Goal: Task Accomplishment & Management: Manage account settings

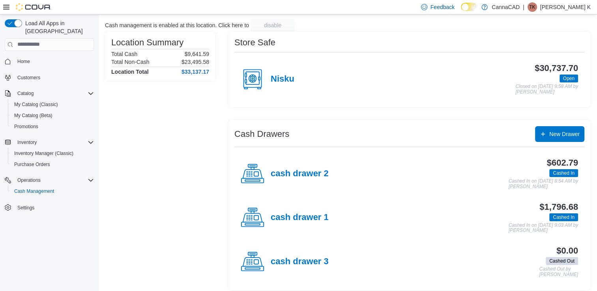
scroll to position [52, 0]
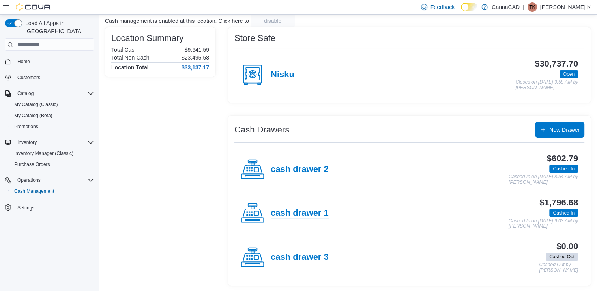
click at [298, 214] on h4 "cash drawer 1" at bounding box center [300, 213] width 58 height 10
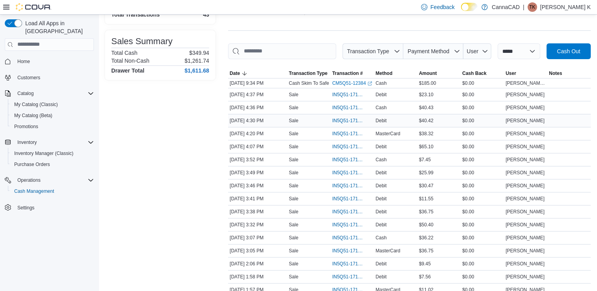
scroll to position [79, 0]
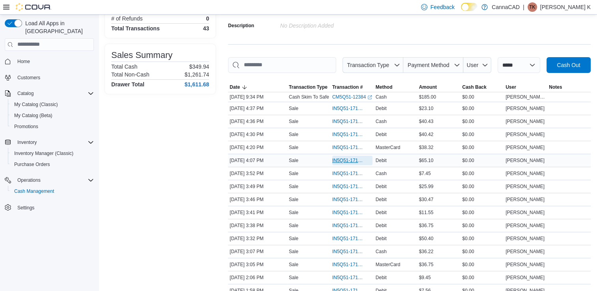
click at [354, 162] on span "IN5Q51-171819" at bounding box center [348, 160] width 32 height 6
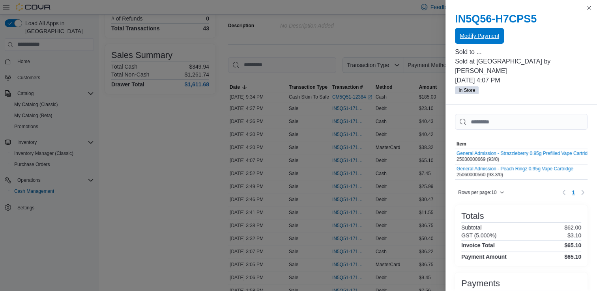
click at [459, 43] on button "Modify Payment" at bounding box center [479, 36] width 49 height 16
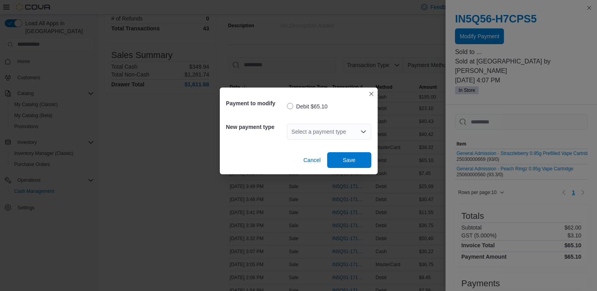
click at [338, 129] on div "Select a payment type" at bounding box center [329, 132] width 84 height 16
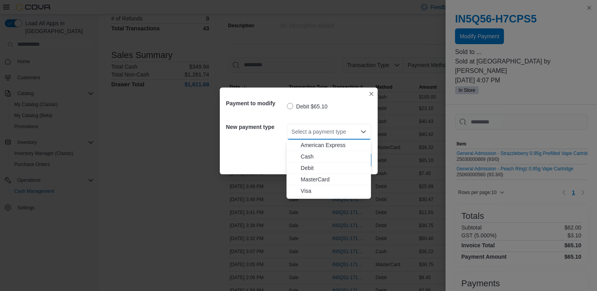
click at [319, 182] on span "MasterCard" at bounding box center [334, 180] width 66 height 8
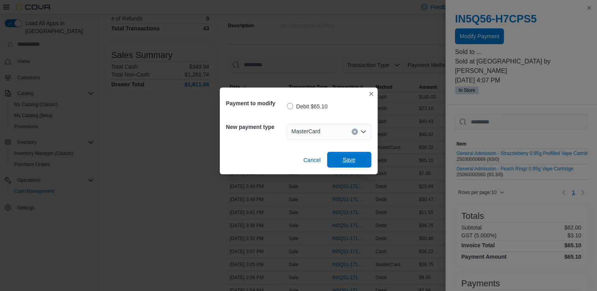
click at [356, 156] on span "Save" at bounding box center [349, 160] width 35 height 16
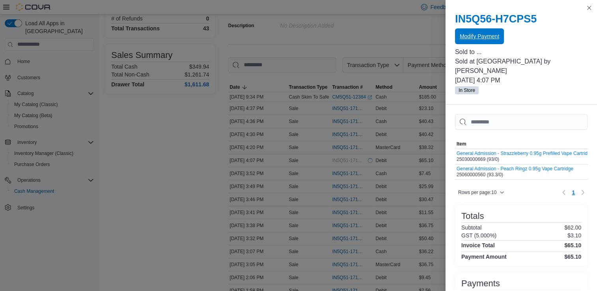
scroll to position [0, 0]
click at [588, 9] on button "Close this dialog" at bounding box center [589, 7] width 9 height 9
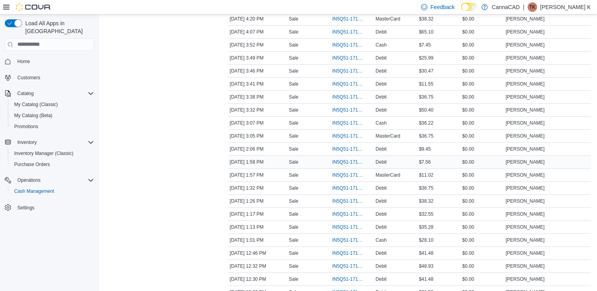
scroll to position [237, 0]
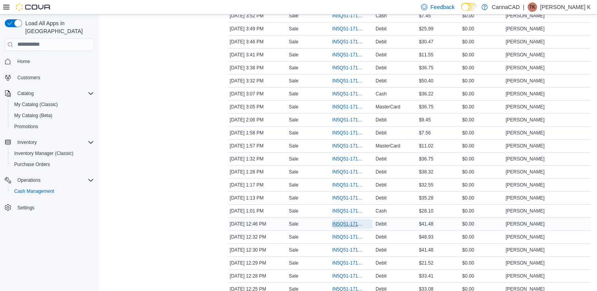
click at [355, 224] on span "IN5Q51-171798" at bounding box center [348, 224] width 32 height 6
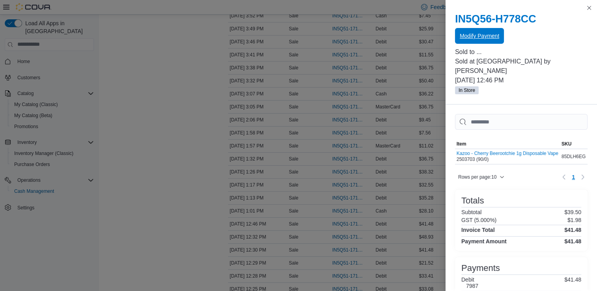
click at [484, 36] on span "Modify Payment" at bounding box center [479, 36] width 39 height 8
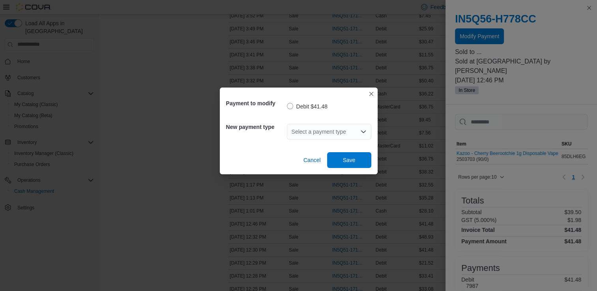
click at [347, 131] on div "Select a payment type" at bounding box center [329, 132] width 84 height 16
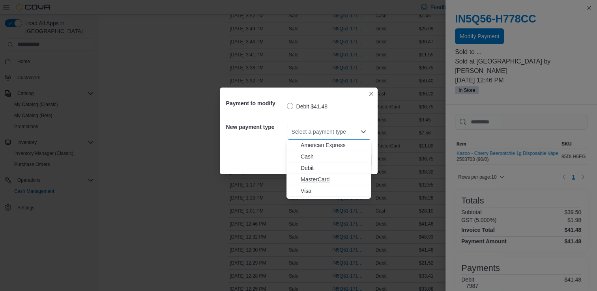
click at [328, 181] on span "MasterCard" at bounding box center [334, 180] width 66 height 8
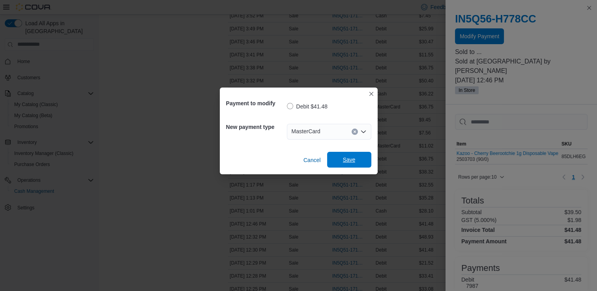
click at [355, 159] on span "Save" at bounding box center [349, 160] width 35 height 16
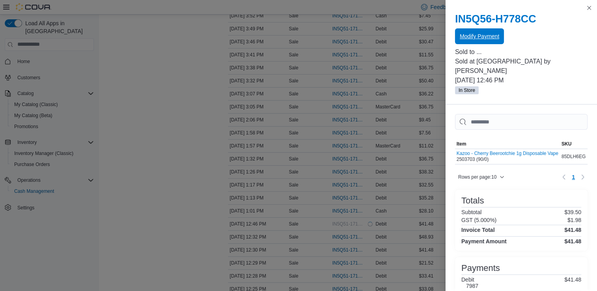
scroll to position [0, 0]
click at [590, 9] on button "Close this dialog" at bounding box center [589, 7] width 9 height 9
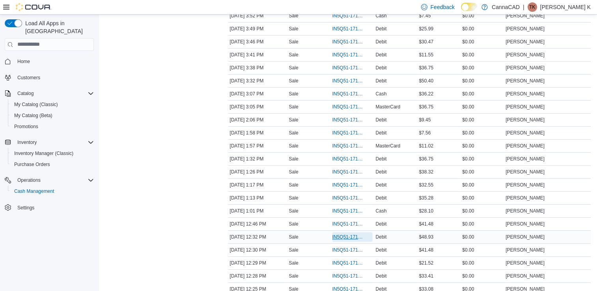
click at [343, 235] on span "IN5Q51-171797" at bounding box center [348, 237] width 32 height 6
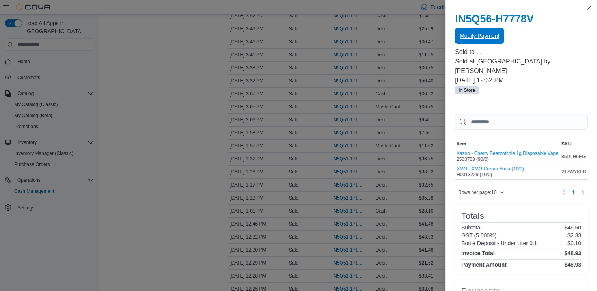
click at [466, 38] on span "Modify Payment" at bounding box center [479, 36] width 39 height 8
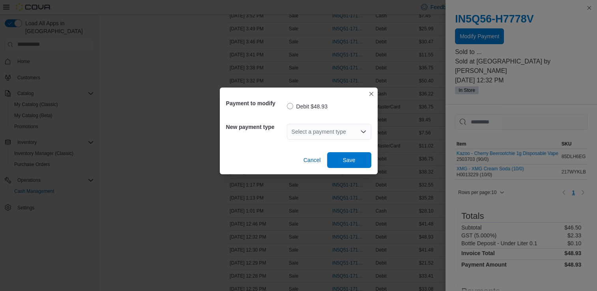
click at [343, 132] on div "Select a payment type" at bounding box center [329, 132] width 84 height 16
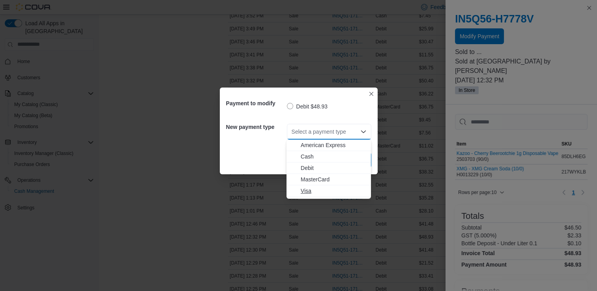
click at [327, 190] on span "Visa" at bounding box center [334, 191] width 66 height 8
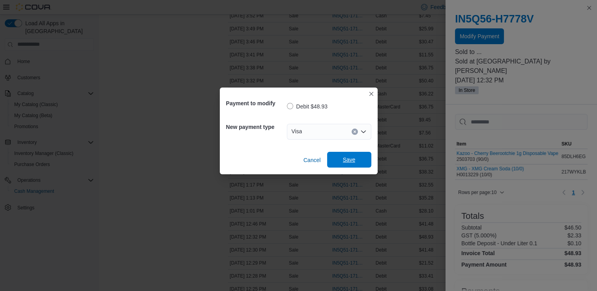
click at [354, 163] on span "Save" at bounding box center [349, 160] width 13 height 8
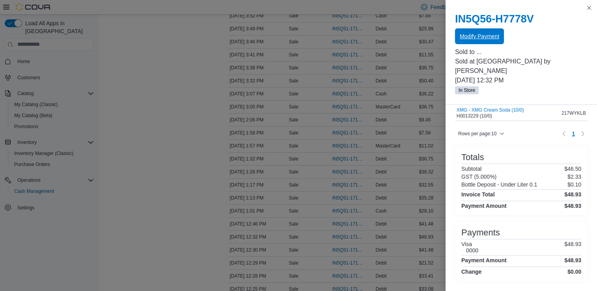
scroll to position [60, 0]
click at [589, 9] on button "Close this dialog" at bounding box center [589, 7] width 9 height 9
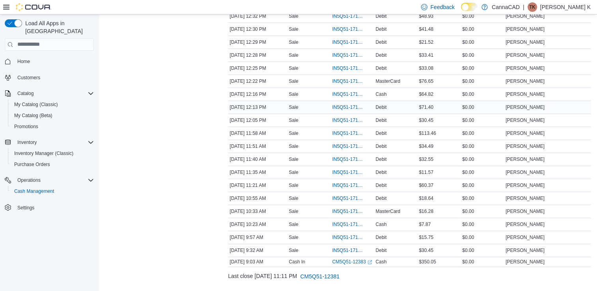
scroll to position [471, 0]
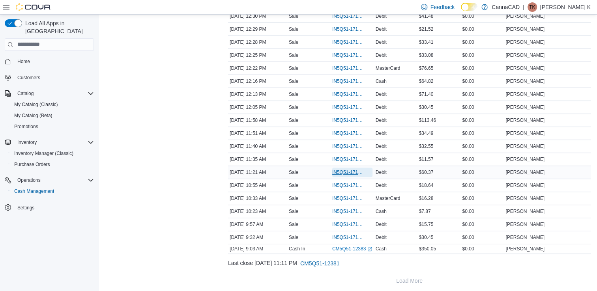
click at [348, 169] on span "IN5Q51-171784" at bounding box center [348, 172] width 32 height 6
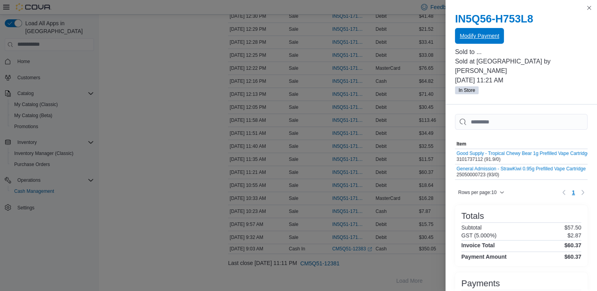
click at [487, 37] on span "Modify Payment" at bounding box center [479, 36] width 39 height 8
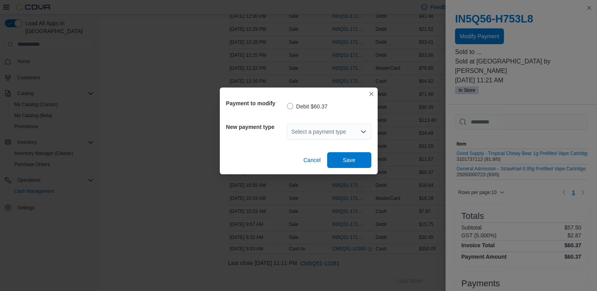
click at [341, 134] on div "Select a payment type" at bounding box center [329, 132] width 84 height 16
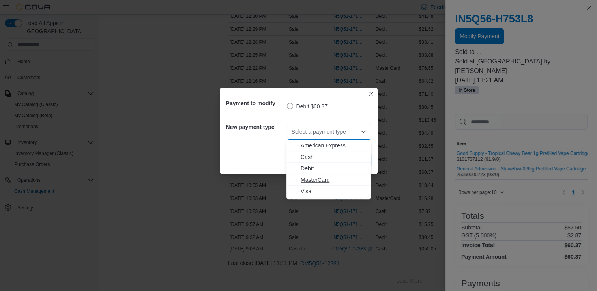
click at [344, 178] on span "MasterCard" at bounding box center [334, 180] width 66 height 8
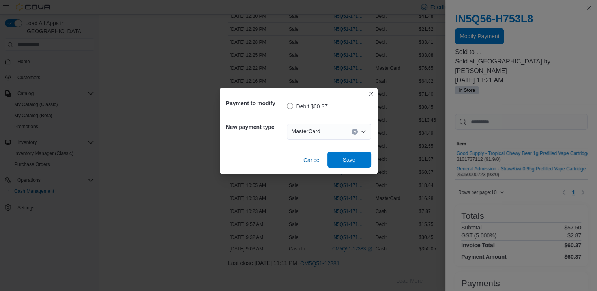
click at [363, 157] on span "Save" at bounding box center [349, 160] width 35 height 16
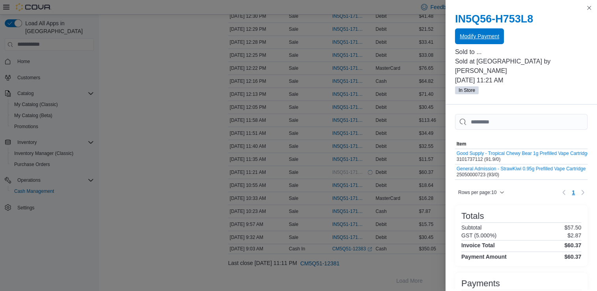
scroll to position [0, 0]
drag, startPoint x: 588, startPoint y: 6, endPoint x: 477, endPoint y: 96, distance: 142.3
click at [588, 7] on button "Close this dialog" at bounding box center [589, 7] width 9 height 9
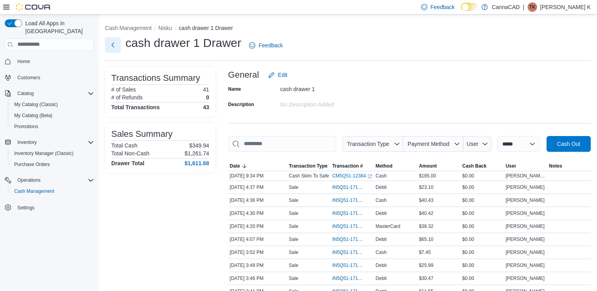
click at [112, 47] on button "Next" at bounding box center [113, 45] width 16 height 16
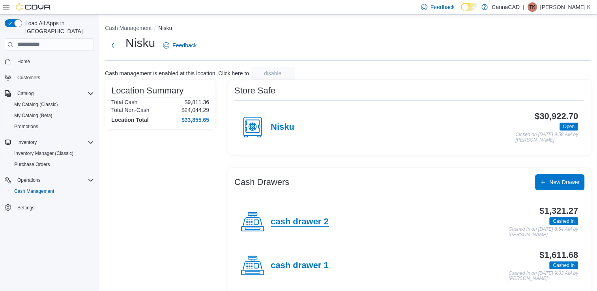
click at [315, 222] on h4 "cash drawer 2" at bounding box center [300, 222] width 58 height 10
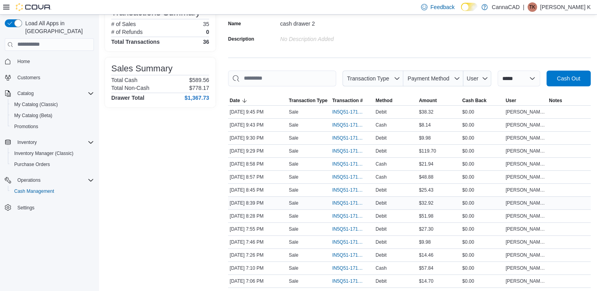
scroll to position [79, 0]
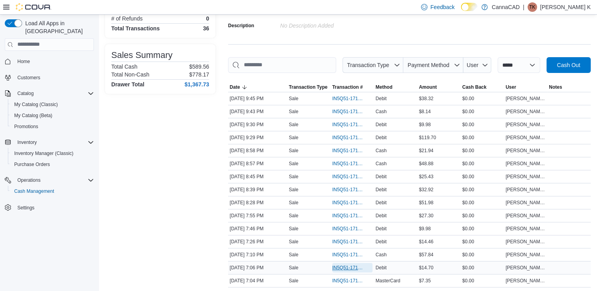
click at [348, 266] on span "IN5Q51-171841" at bounding box center [348, 268] width 32 height 6
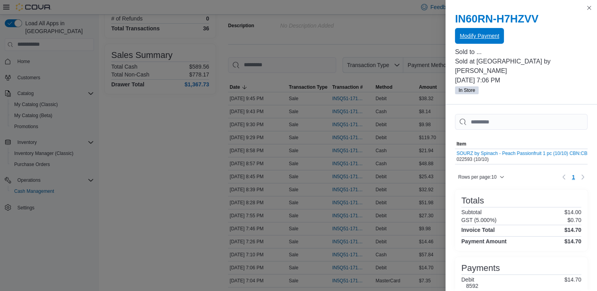
click at [487, 38] on span "Modify Payment" at bounding box center [479, 36] width 39 height 8
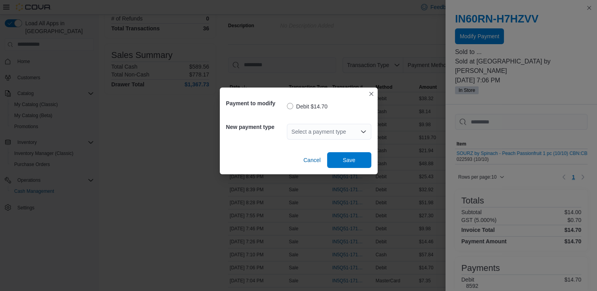
click at [325, 132] on div "Select a payment type" at bounding box center [329, 132] width 84 height 16
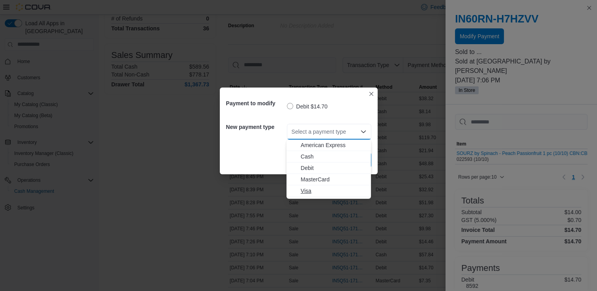
click at [317, 190] on span "Visa" at bounding box center [334, 191] width 66 height 8
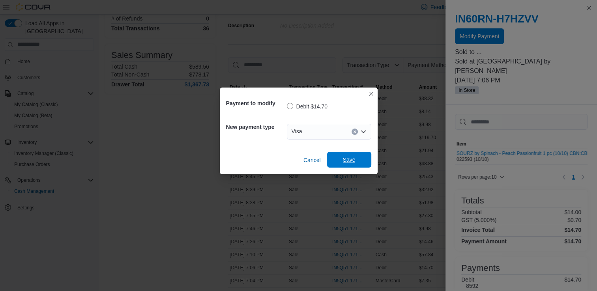
click at [346, 157] on span "Save" at bounding box center [349, 160] width 13 height 8
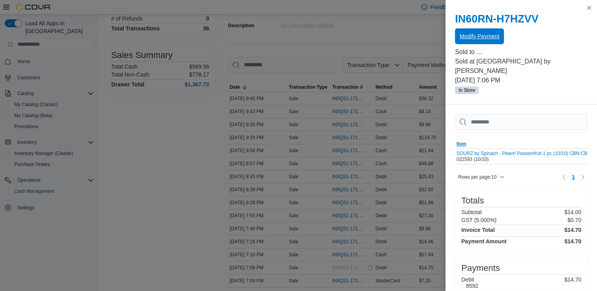
scroll to position [0, 0]
drag, startPoint x: 588, startPoint y: 9, endPoint x: 405, endPoint y: 99, distance: 204.1
click at [587, 10] on button "Close this dialog" at bounding box center [589, 7] width 9 height 9
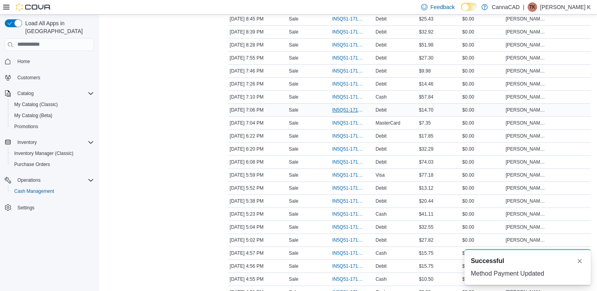
scroll to position [276, 0]
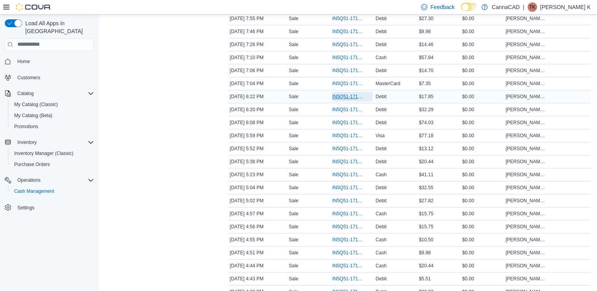
click at [346, 96] on span "IN5Q51-171839" at bounding box center [348, 97] width 32 height 6
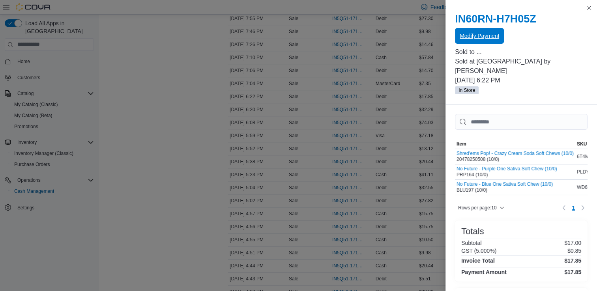
click at [489, 34] on span "Modify Payment" at bounding box center [479, 36] width 39 height 8
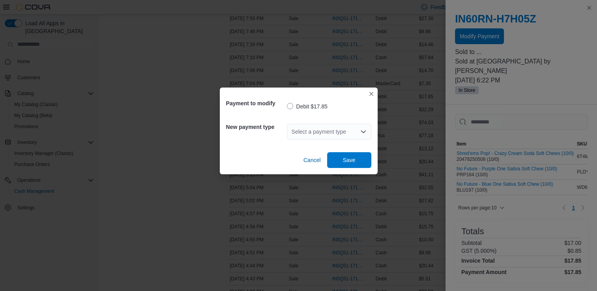
click at [327, 129] on div "Select a payment type" at bounding box center [329, 132] width 84 height 16
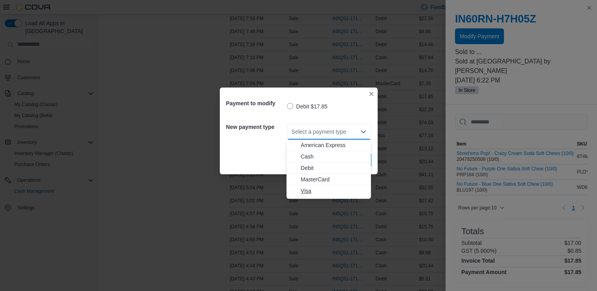
click at [321, 190] on span "Visa" at bounding box center [334, 191] width 66 height 8
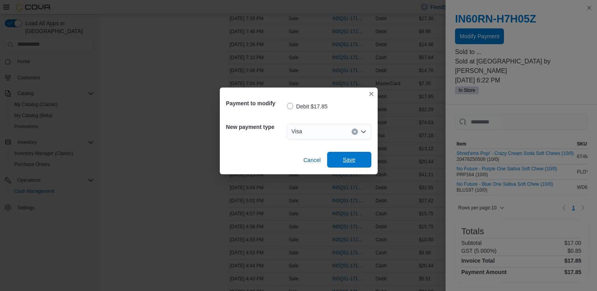
drag, startPoint x: 344, startPoint y: 165, endPoint x: 377, endPoint y: 151, distance: 35.9
click at [345, 165] on span "Save" at bounding box center [349, 160] width 35 height 16
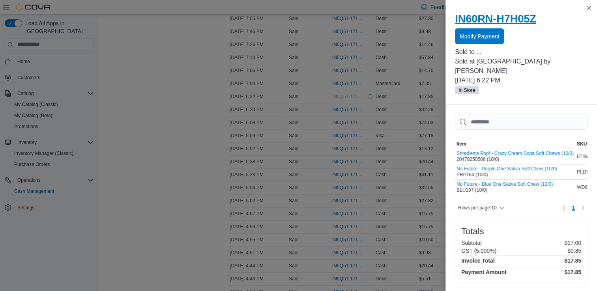
scroll to position [0, 0]
click at [590, 10] on button "Close this dialog" at bounding box center [589, 7] width 9 height 9
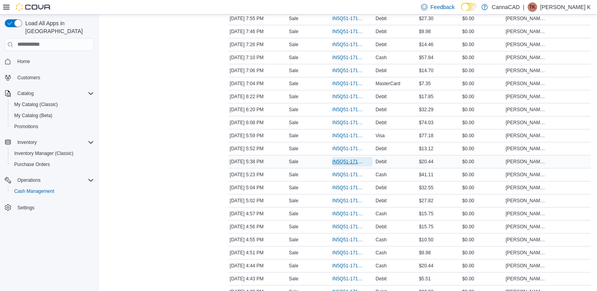
click at [348, 160] on span "IN5Q51-171834" at bounding box center [348, 162] width 32 height 6
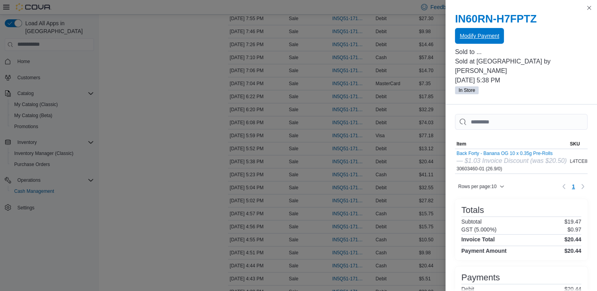
click at [482, 37] on span "Modify Payment" at bounding box center [479, 36] width 39 height 8
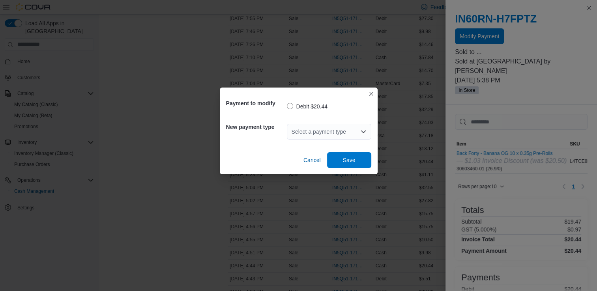
click at [313, 134] on div "Select a payment type" at bounding box center [329, 132] width 84 height 16
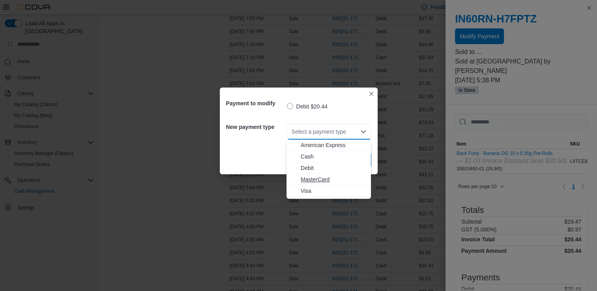
click at [311, 179] on span "MasterCard" at bounding box center [334, 180] width 66 height 8
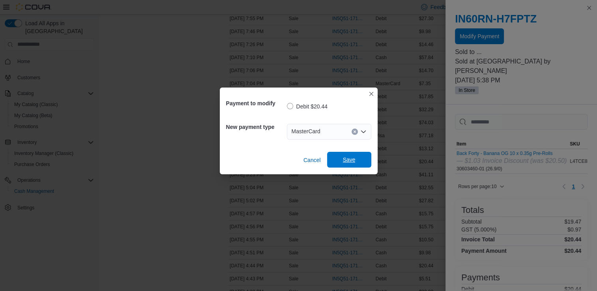
click at [354, 163] on span "Save" at bounding box center [349, 160] width 13 height 8
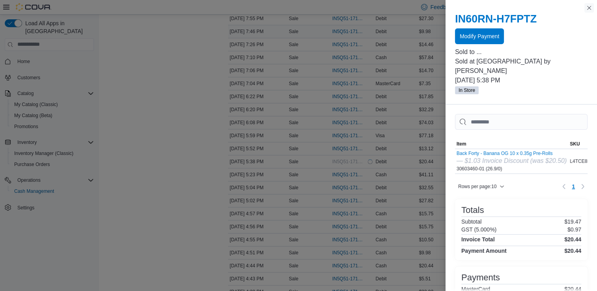
drag, startPoint x: 589, startPoint y: 7, endPoint x: 563, endPoint y: 28, distance: 33.6
click at [589, 7] on button "Close this dialog" at bounding box center [589, 7] width 9 height 9
